Goal: Transaction & Acquisition: Purchase product/service

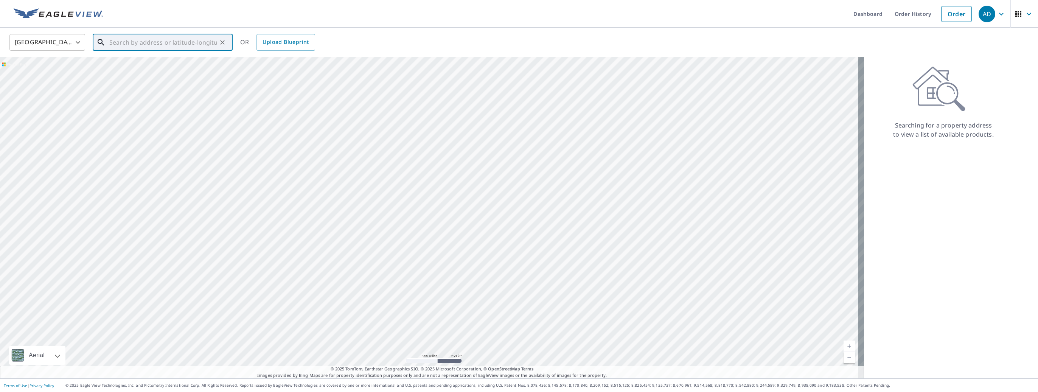
click at [123, 43] on input "text" at bounding box center [163, 42] width 108 height 21
type input "280 under hill Dr [PERSON_NAME], Ca"
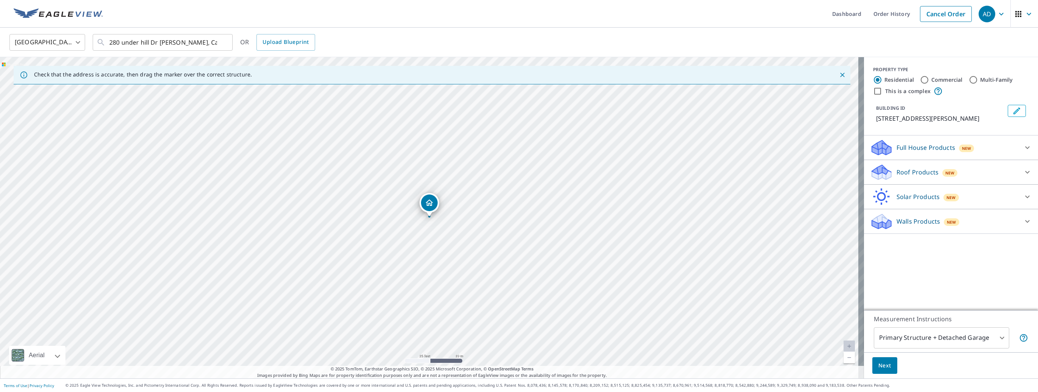
click at [902, 177] on div "Roof Products New" at bounding box center [944, 172] width 148 height 18
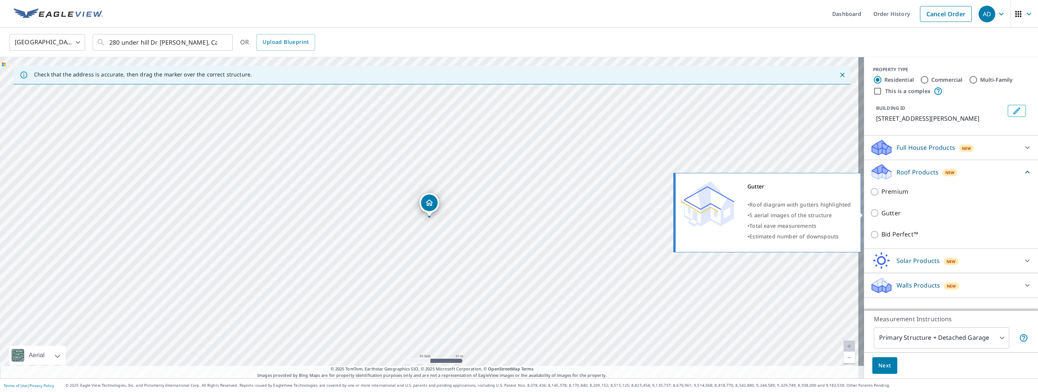
click at [873, 214] on input "Gutter" at bounding box center [875, 212] width 11 height 9
checkbox input "true"
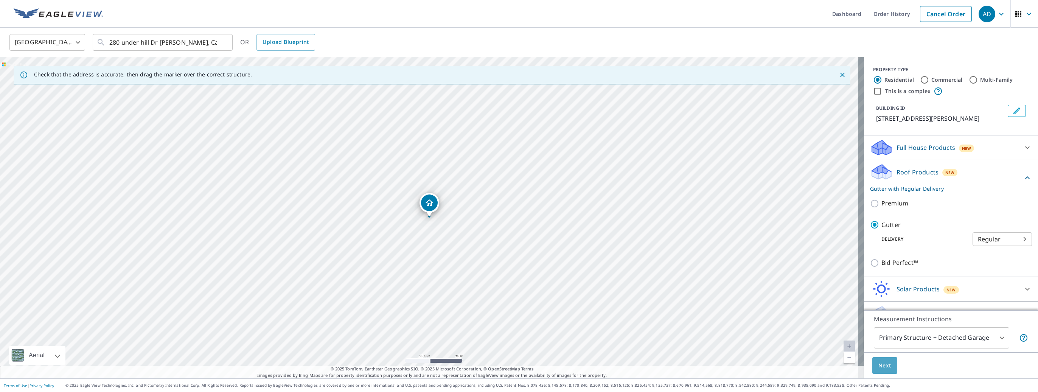
click at [884, 366] on span "Next" at bounding box center [884, 365] width 13 height 9
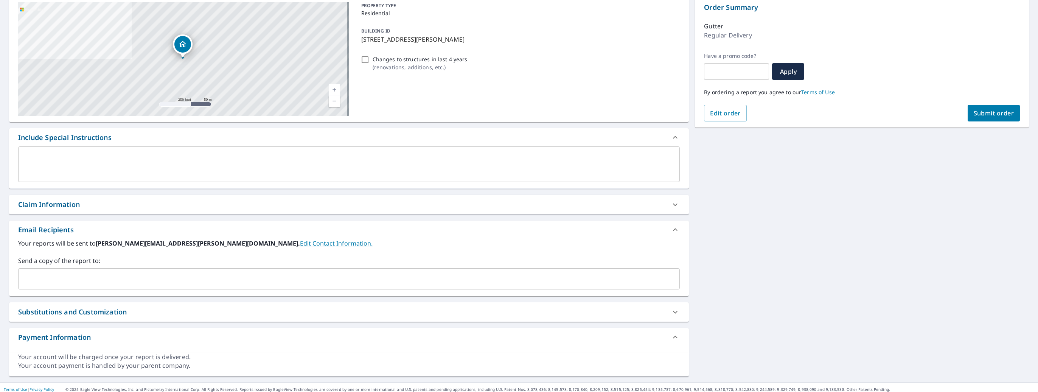
scroll to position [83, 0]
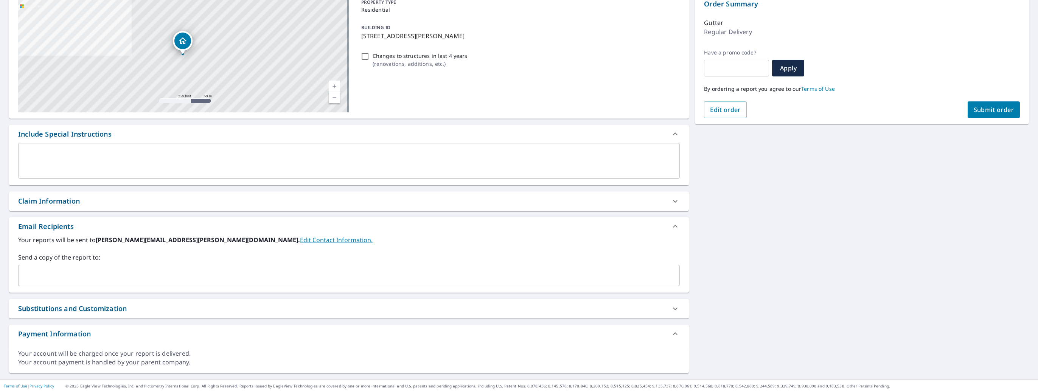
click at [73, 281] on input "text" at bounding box center [343, 275] width 643 height 14
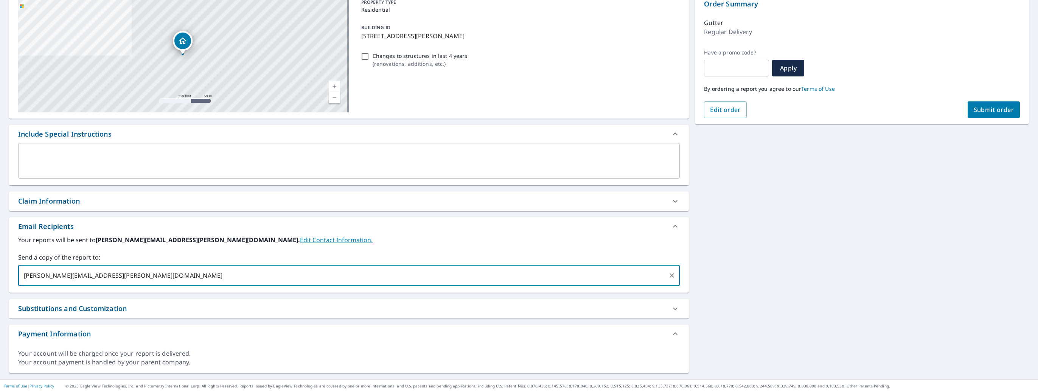
type input "[PERSON_NAME][EMAIL_ADDRESS][PERSON_NAME][DOMAIN_NAME]"
click at [992, 108] on span "Submit order" at bounding box center [993, 110] width 40 height 8
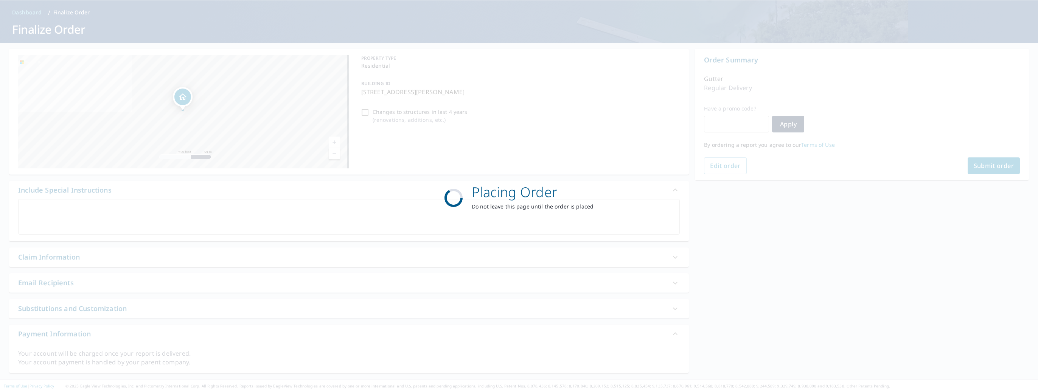
scroll to position [27, 0]
